Goal: Information Seeking & Learning: Compare options

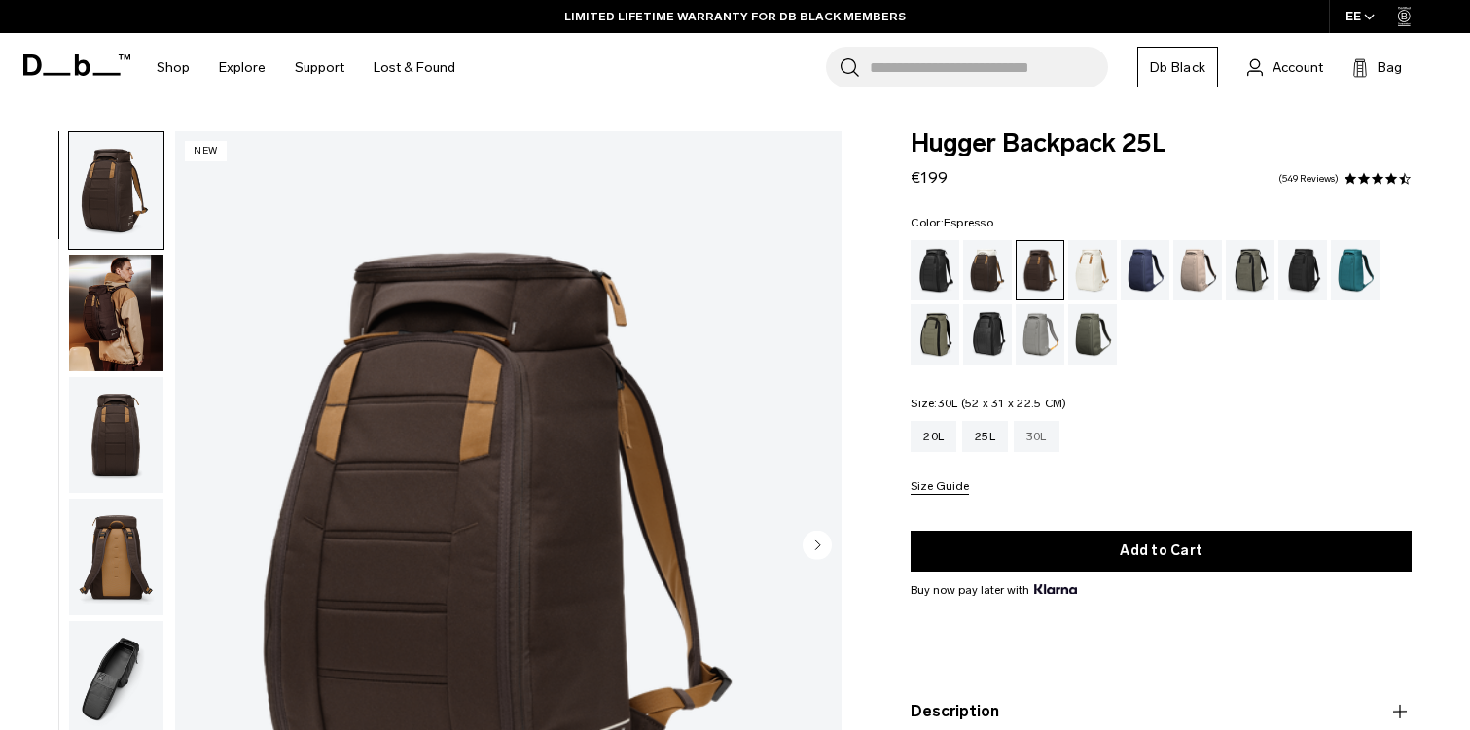
click at [1044, 437] on div "30L" at bounding box center [1037, 436] width 46 height 31
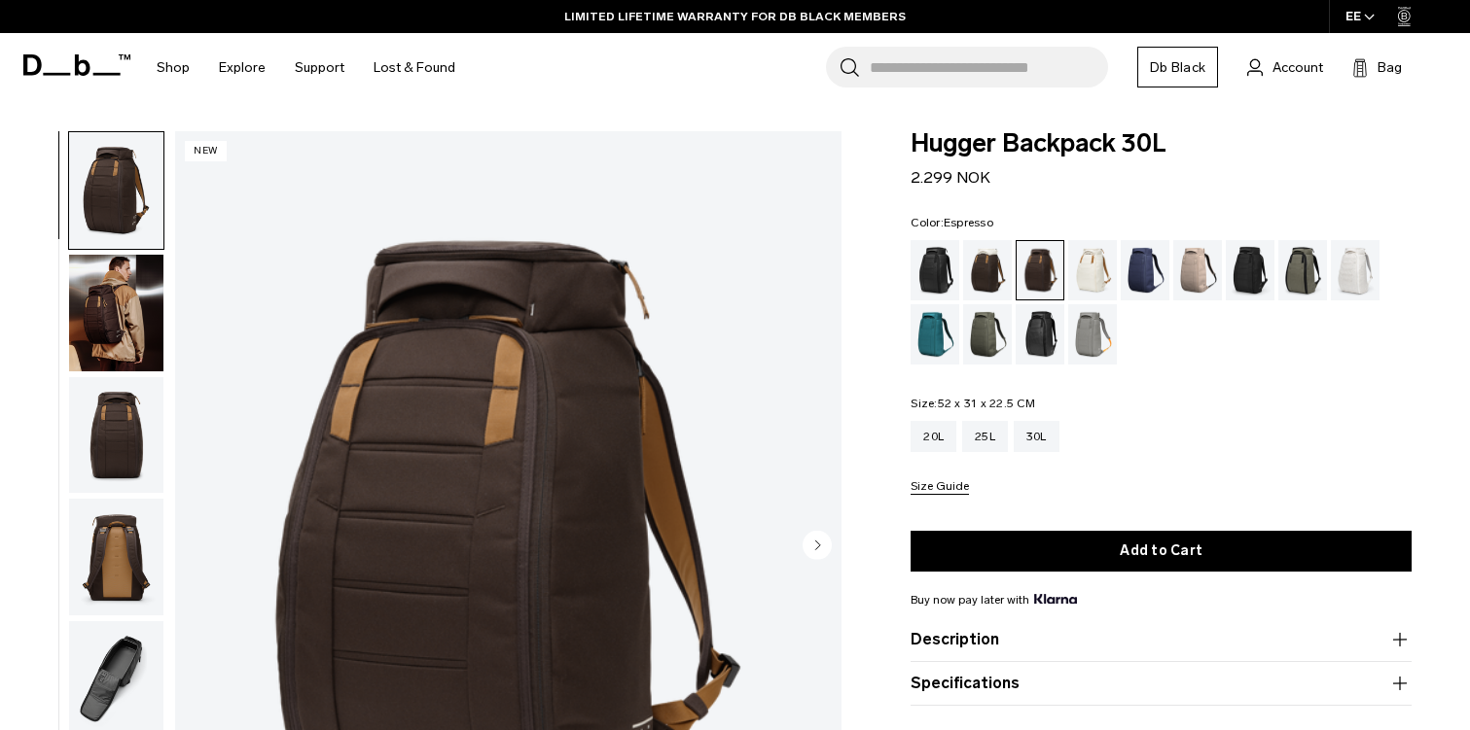
scroll to position [40, 0]
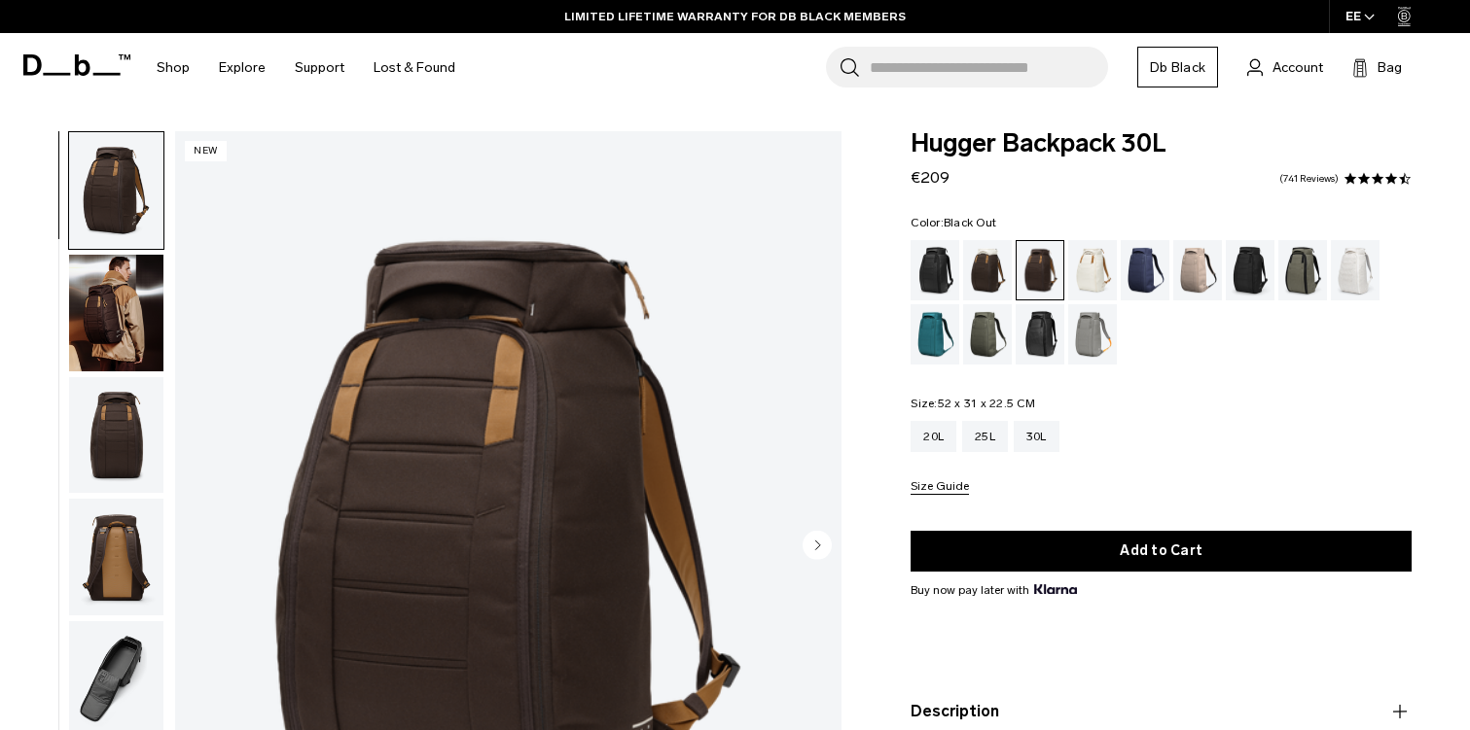
click at [944, 268] on div "Black Out" at bounding box center [935, 270] width 50 height 60
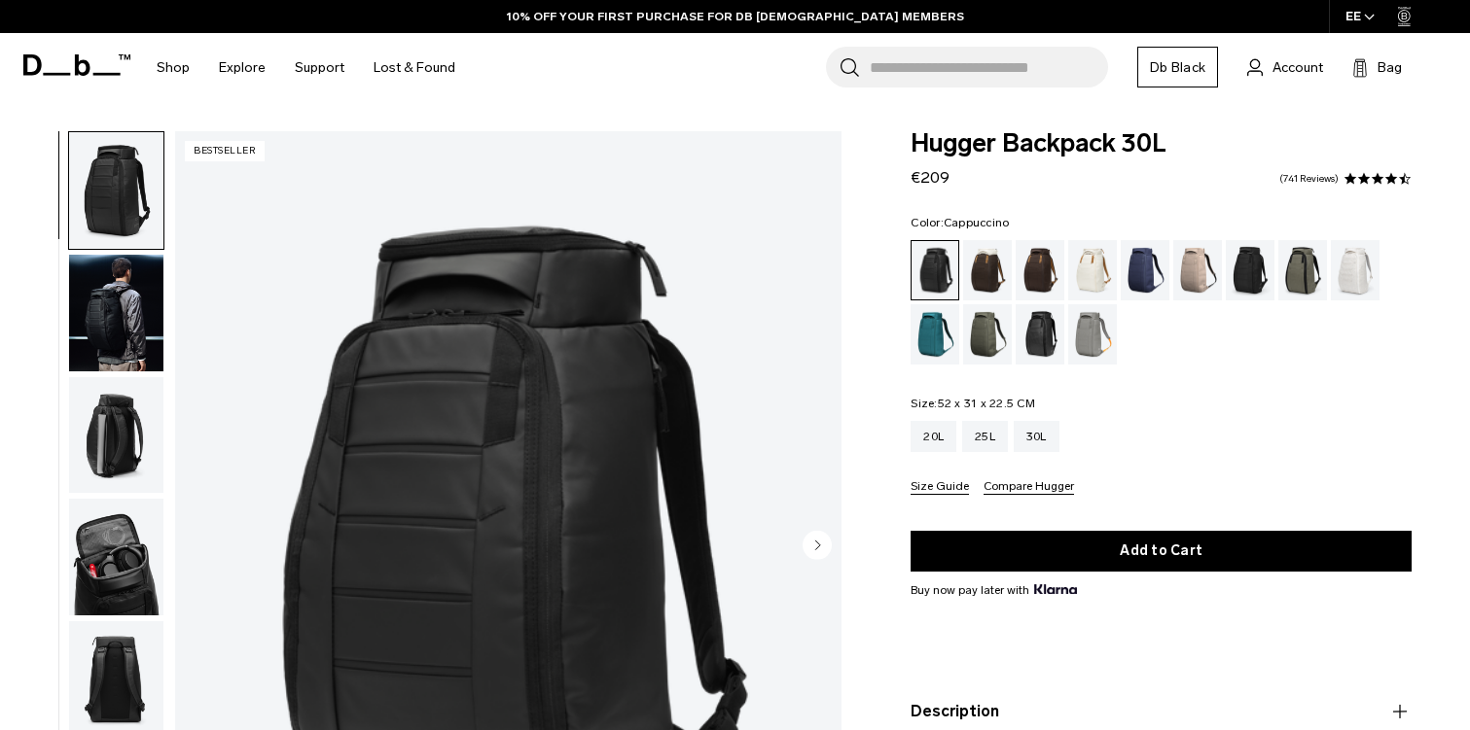
click at [992, 272] on div "Cappuccino" at bounding box center [988, 270] width 50 height 60
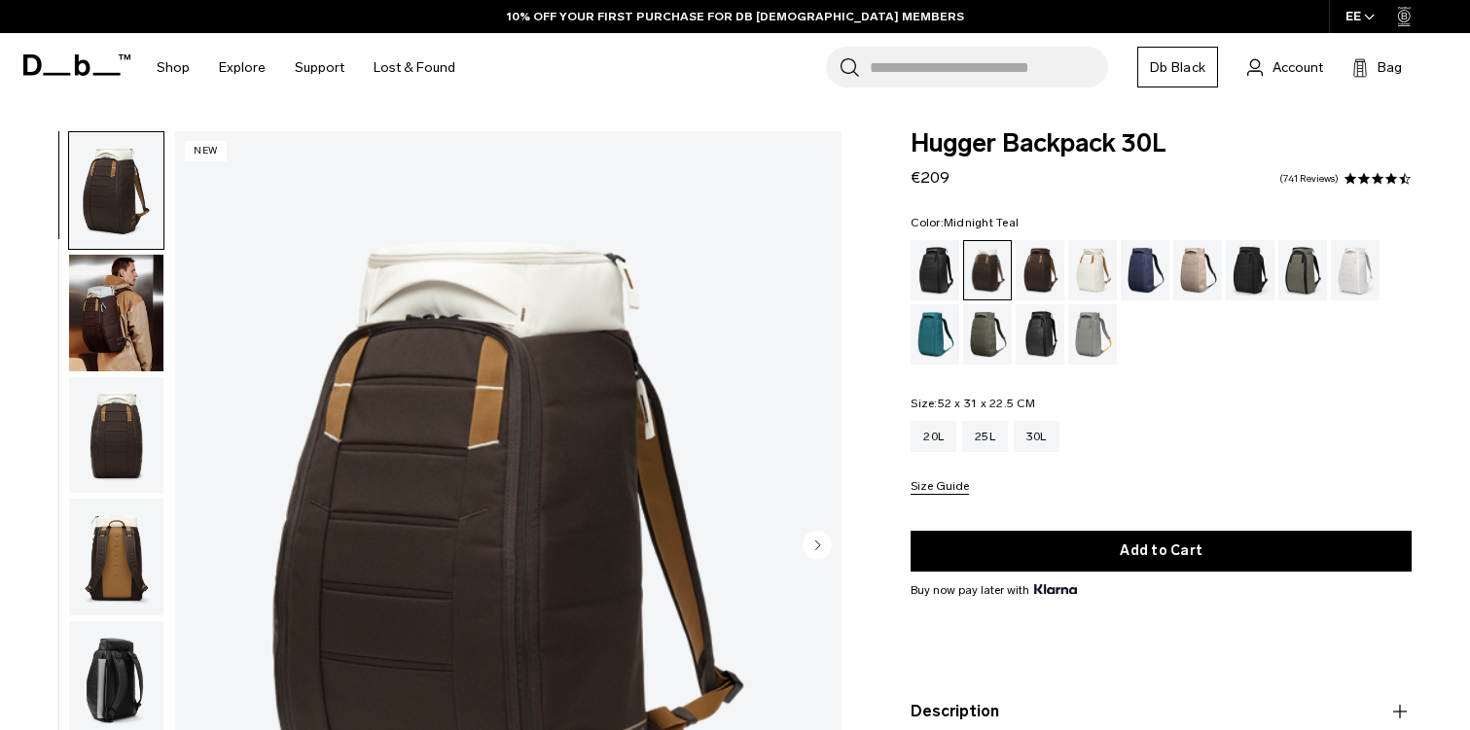
click at [929, 332] on div "Midnight Teal" at bounding box center [935, 334] width 50 height 60
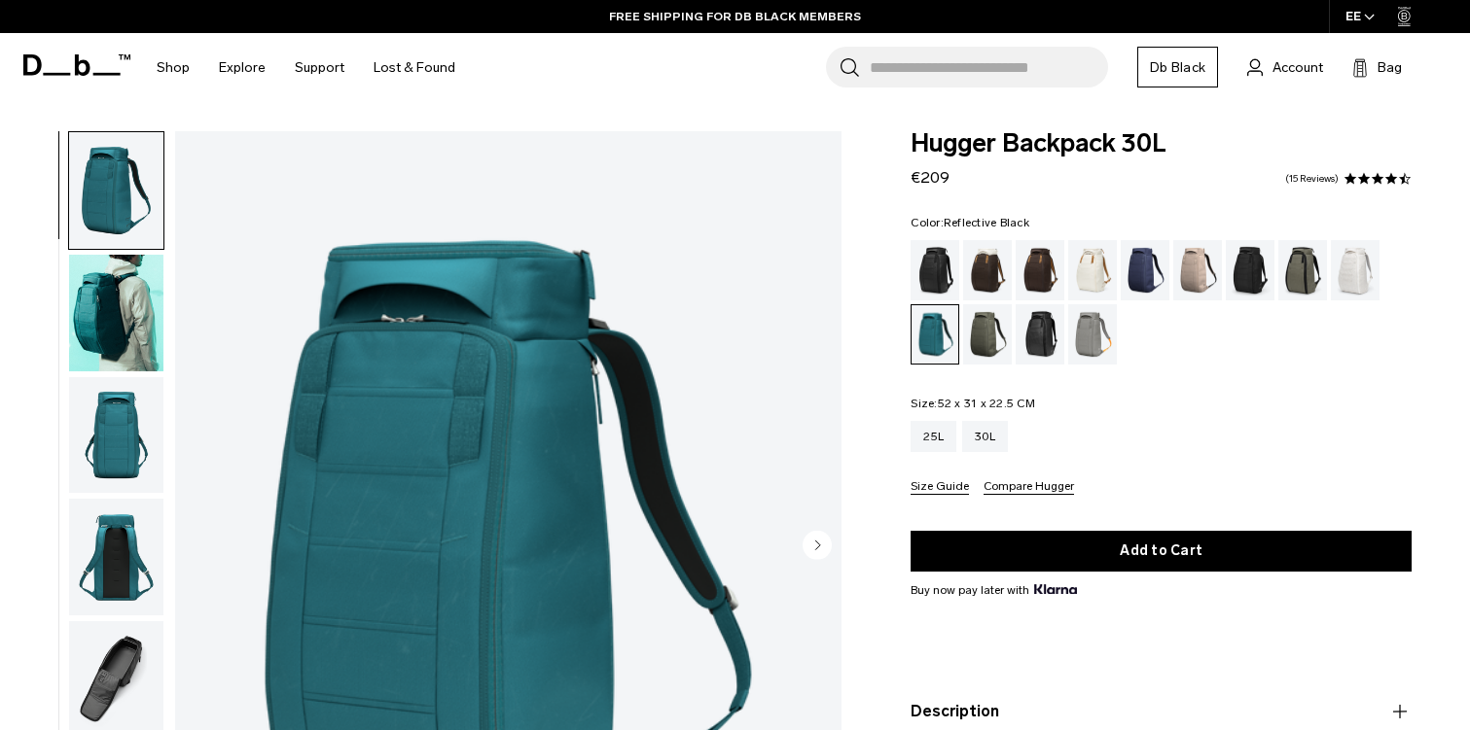
click at [1034, 333] on div "Reflective Black" at bounding box center [1040, 334] width 50 height 60
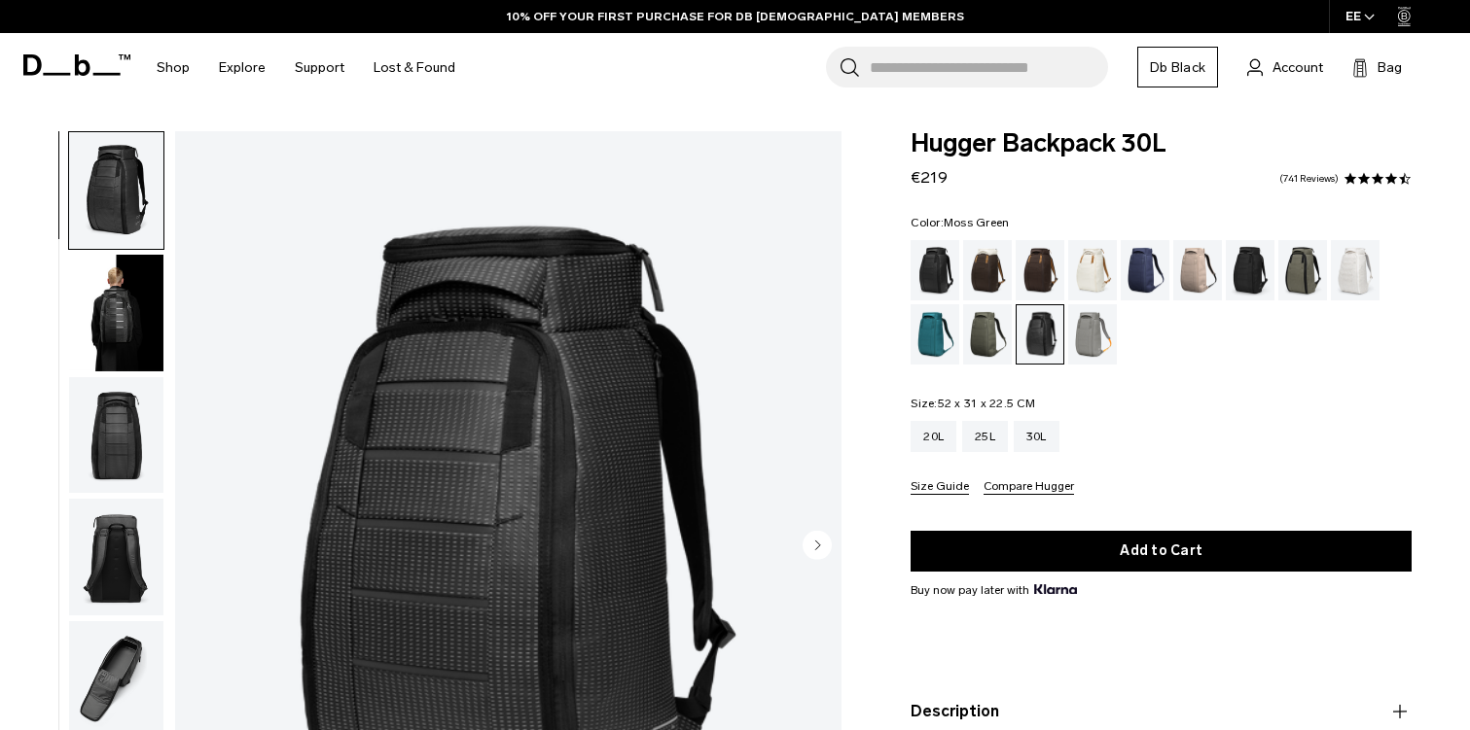
click at [977, 334] on div "Moss Green" at bounding box center [988, 334] width 50 height 60
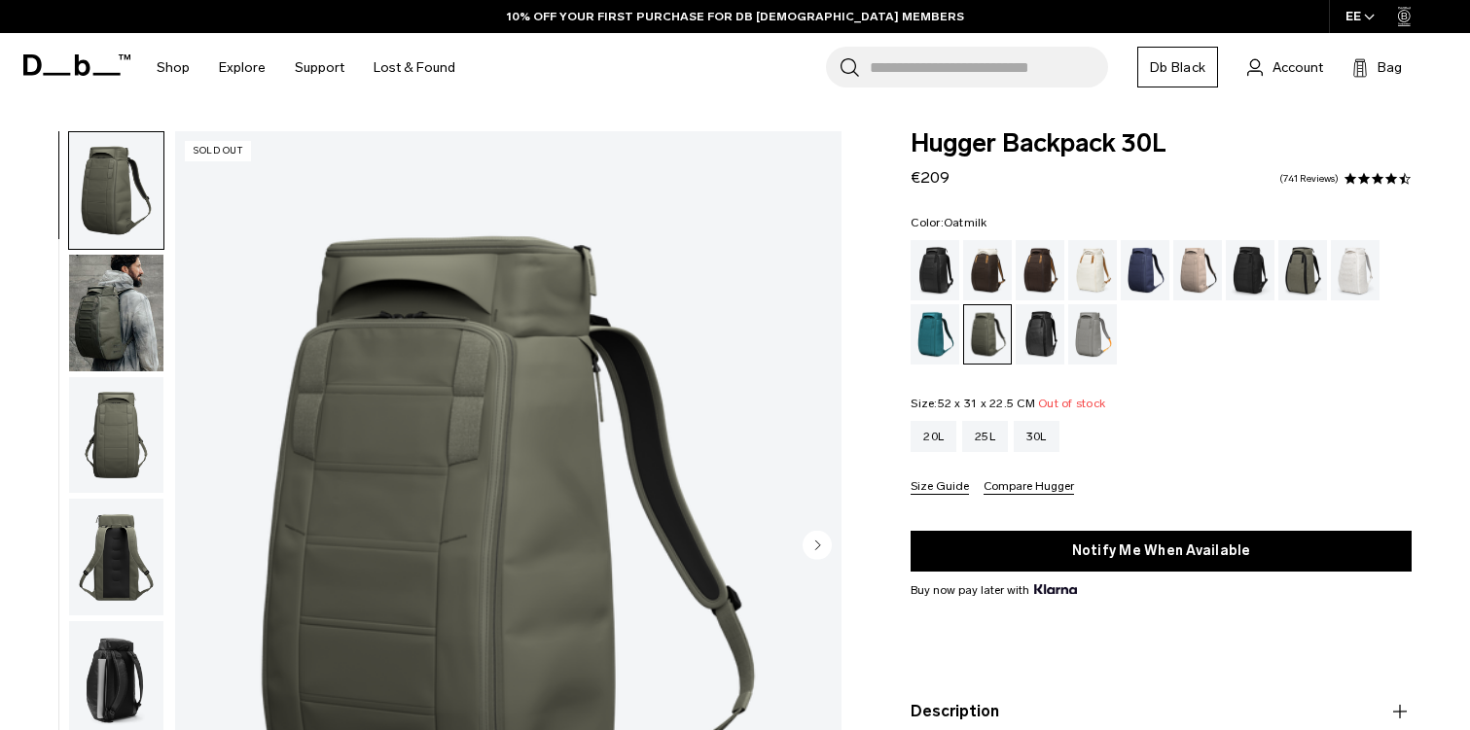
click at [1091, 267] on div "Oatmilk" at bounding box center [1093, 270] width 50 height 60
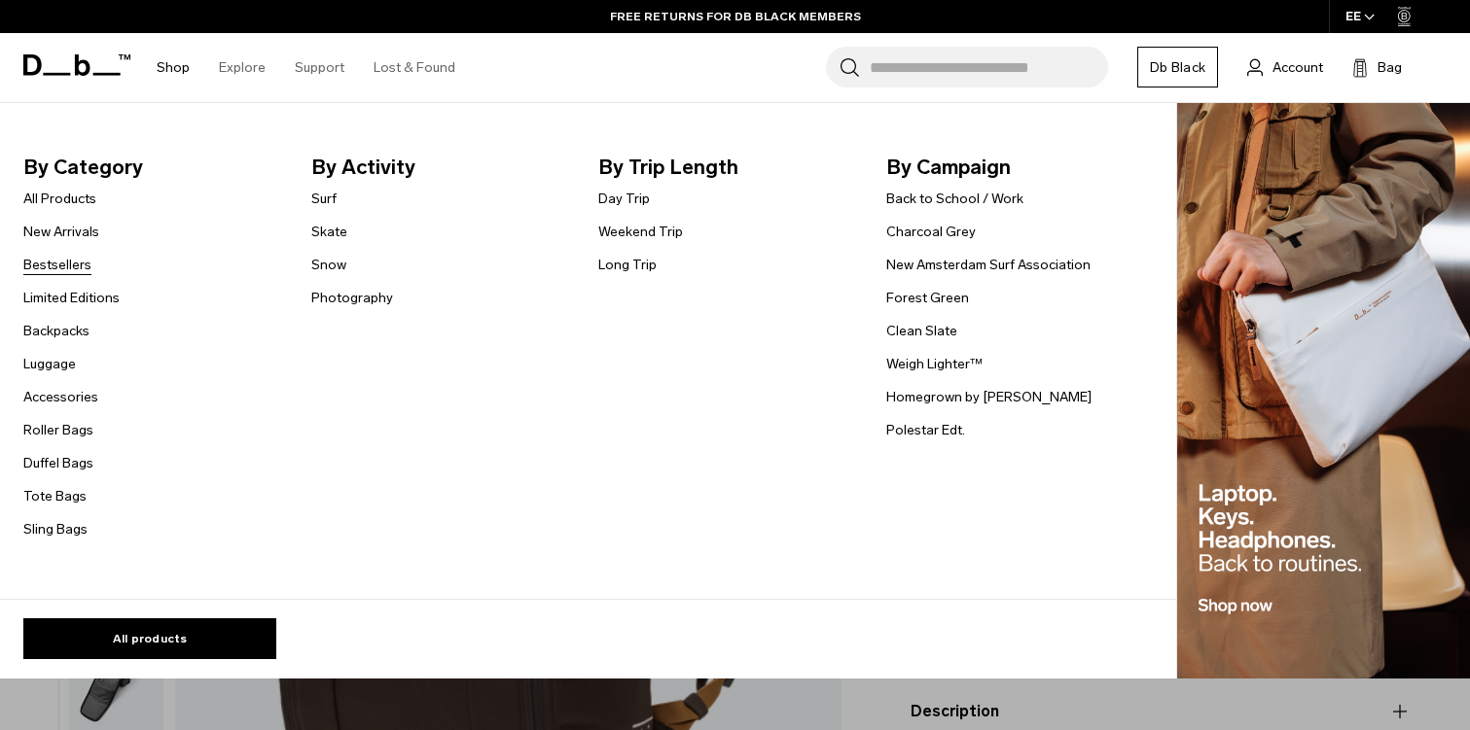
click at [53, 267] on link "Bestsellers" at bounding box center [57, 265] width 68 height 20
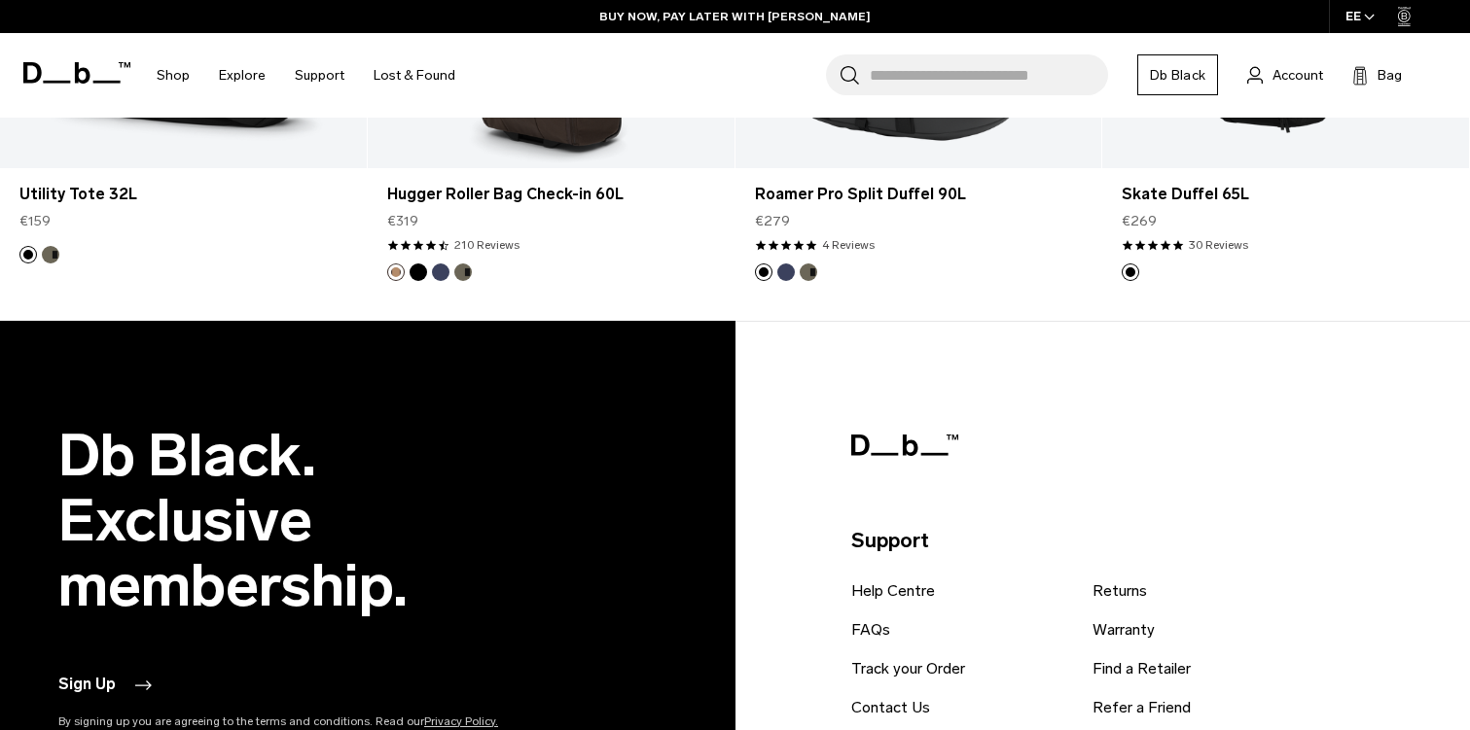
scroll to position [4857, 0]
